Goal: Contribute content: Add original content to the website for others to see

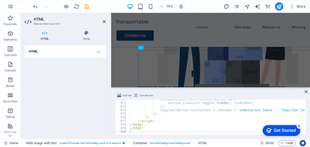
scroll to position [3495, 0]
click at [99, 51] on h4 "HTML" at bounding box center [65, 51] width 81 height 12
click at [93, 52] on h4 "HTML" at bounding box center [65, 51] width 81 height 12
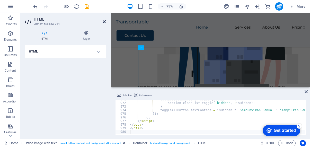
click at [103, 23] on icon at bounding box center [104, 22] width 3 height 4
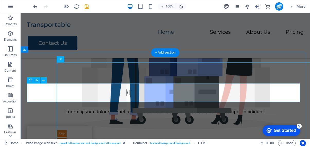
click at [274, 94] on div "Our Services" at bounding box center [165, 92] width 277 height 19
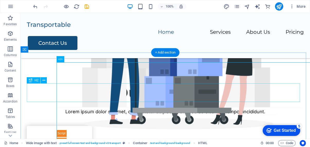
click at [267, 88] on div "Our Services" at bounding box center [165, 92] width 277 height 19
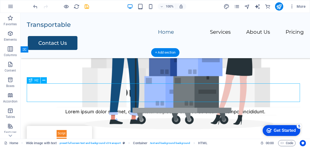
drag, startPoint x: 267, startPoint y: 88, endPoint x: 195, endPoint y: 108, distance: 74.9
click at [267, 88] on div "Our Services" at bounding box center [165, 92] width 277 height 19
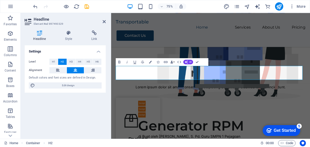
click at [85, 110] on div "Settings Level H1 H2 H3 H4 H5 H6 Alignment Default colors and font sizes are de…" at bounding box center [65, 89] width 81 height 89
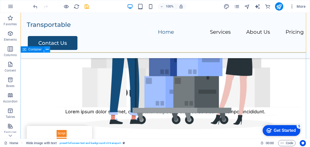
click at [45, 49] on button at bounding box center [47, 49] width 6 height 6
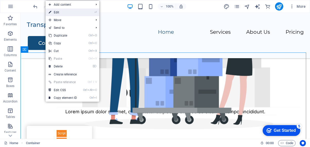
click at [66, 12] on link "⏎ Edit" at bounding box center [63, 12] width 34 height 8
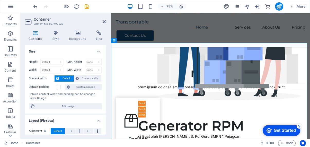
drag, startPoint x: 106, startPoint y: 70, endPoint x: 105, endPoint y: 82, distance: 11.6
click at [105, 82] on div "Container Style Background Link Size Height Default px rem % vh vw Min. height …" at bounding box center [65, 82] width 89 height 112
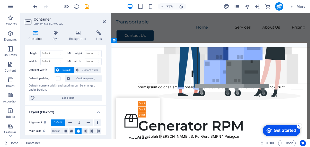
scroll to position [0, 0]
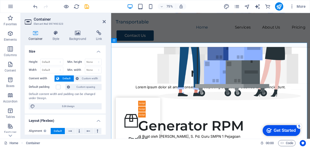
click at [103, 24] on header "Container Element #ed-897490323" at bounding box center [65, 19] width 81 height 13
click at [104, 23] on icon at bounding box center [104, 22] width 3 height 4
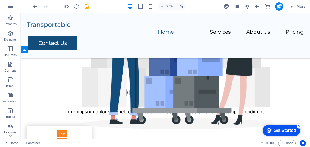
click at [104, 23] on div "Home Services About Us Pricing Contact Us" at bounding box center [165, 35] width 289 height 45
select select "header"
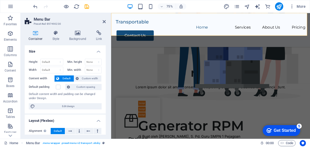
click at [277, 128] on div "Get Started" at bounding box center [285, 130] width 22 height 5
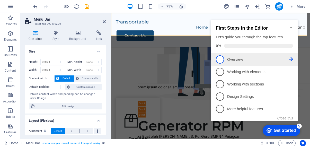
click at [253, 58] on p "Overview - incomplete" at bounding box center [258, 59] width 62 height 5
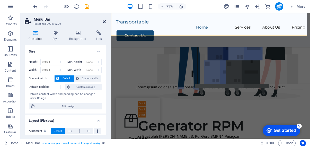
click at [104, 22] on icon at bounding box center [104, 22] width 3 height 4
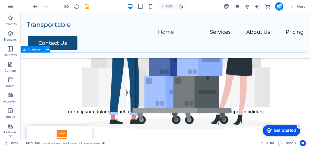
click at [48, 48] on icon at bounding box center [47, 49] width 3 height 5
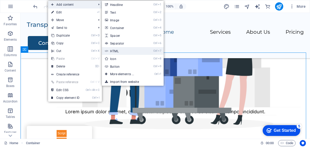
click at [115, 51] on link "Ctrl 7 HTML" at bounding box center [123, 51] width 42 height 8
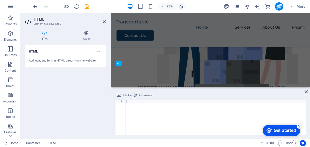
click at [131, 108] on div at bounding box center [216, 121] width 180 height 42
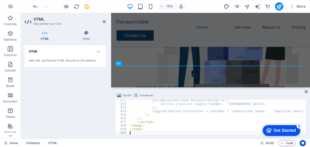
scroll to position [3494, 0]
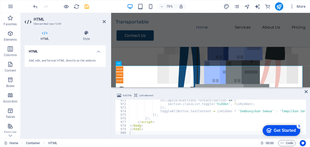
click at [144, 95] on span "Link element" at bounding box center [146, 95] width 14 height 6
click at [126, 95] on span "Add file" at bounding box center [127, 95] width 9 height 6
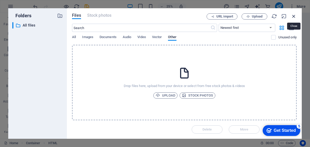
click at [296, 14] on icon "button" at bounding box center [294, 16] width 6 height 6
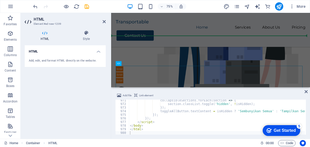
drag, startPoint x: 346, startPoint y: 99, endPoint x: 332, endPoint y: 39, distance: 61.1
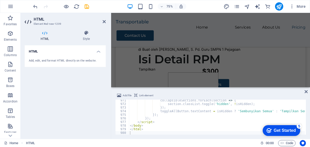
scroll to position [3495, 0]
click at [284, 143] on span "Code" at bounding box center [286, 143] width 13 height 6
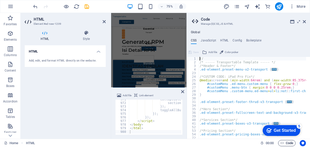
scroll to position [404, 0]
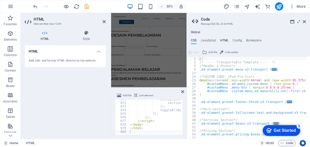
click at [225, 41] on h4 "HTML" at bounding box center [224, 42] width 8 height 6
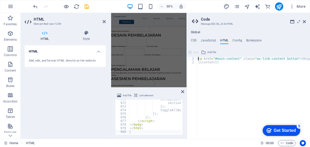
click at [224, 63] on div "< a href = "#main-content" class = "wv-link-content button" > Skip to main cont…" at bounding box center [266, 99] width 139 height 85
paste textarea "<a href="#main-content" class="wv-link-content button">Skip to main content</a>"
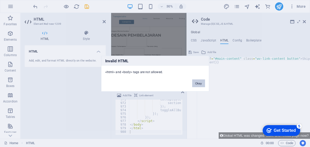
click at [195, 84] on button "Okay" at bounding box center [198, 83] width 13 height 8
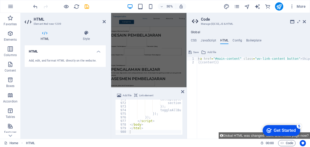
type textarea "{{content}}"
click at [228, 98] on div "< a href = "#main-content" class = "wv-link-content button" > Skip to main cont…" at bounding box center [266, 99] width 139 height 85
click at [303, 21] on icon at bounding box center [304, 22] width 3 height 4
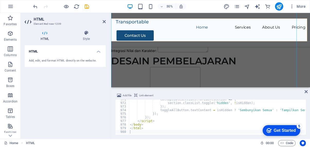
click at [310, 24] on div "Home Services About Us Pricing Contact Us" at bounding box center [243, 35] width 265 height 45
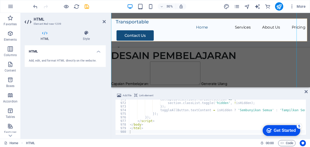
select select "header"
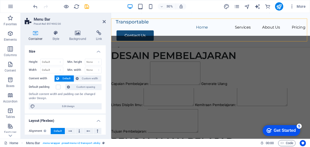
scroll to position [397, 0]
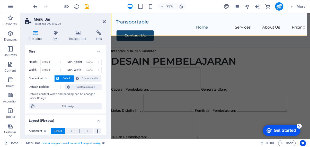
click at [106, 23] on aside "Menu Bar Preset #ed-897490230 Container Style Background Link Size Height Defau…" at bounding box center [66, 76] width 91 height 126
click at [104, 22] on icon at bounding box center [104, 22] width 3 height 4
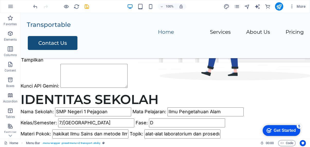
scroll to position [0, 0]
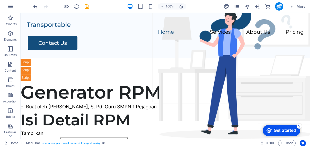
drag, startPoint x: 307, startPoint y: 42, endPoint x: 315, endPoint y: 23, distance: 20.5
